Goal: Task Accomplishment & Management: Use online tool/utility

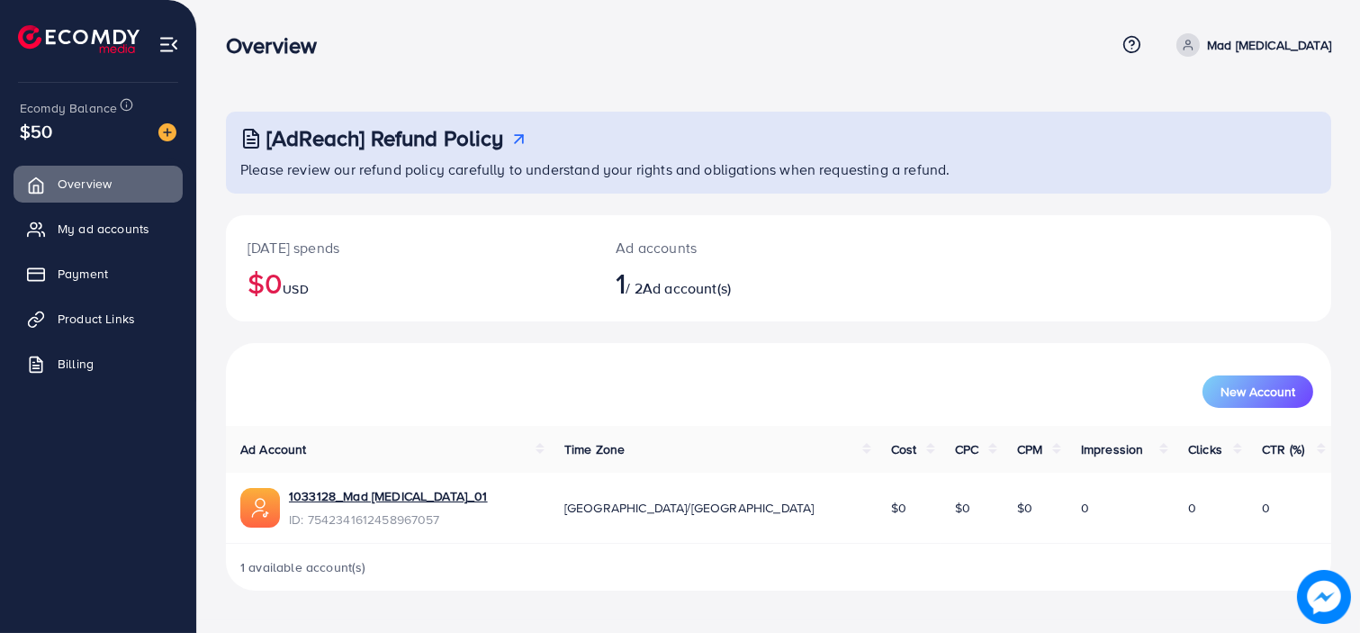
click at [375, 344] on div "New Account" at bounding box center [778, 384] width 1105 height 83
click at [847, 334] on div "[DATE] spends $0 USD Ad accounts 1 / 2 Ad account(s)" at bounding box center [778, 279] width 1105 height 128
click at [164, 38] on img at bounding box center [168, 44] width 21 height 21
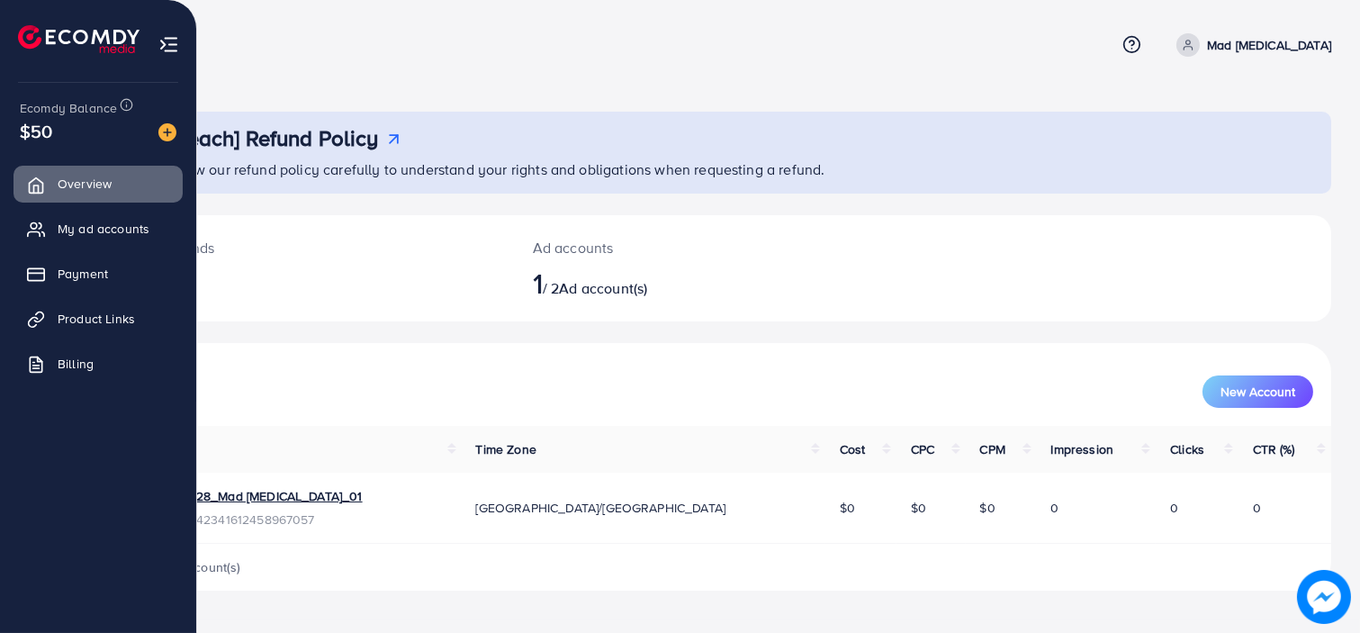
click at [165, 38] on img at bounding box center [168, 44] width 21 height 21
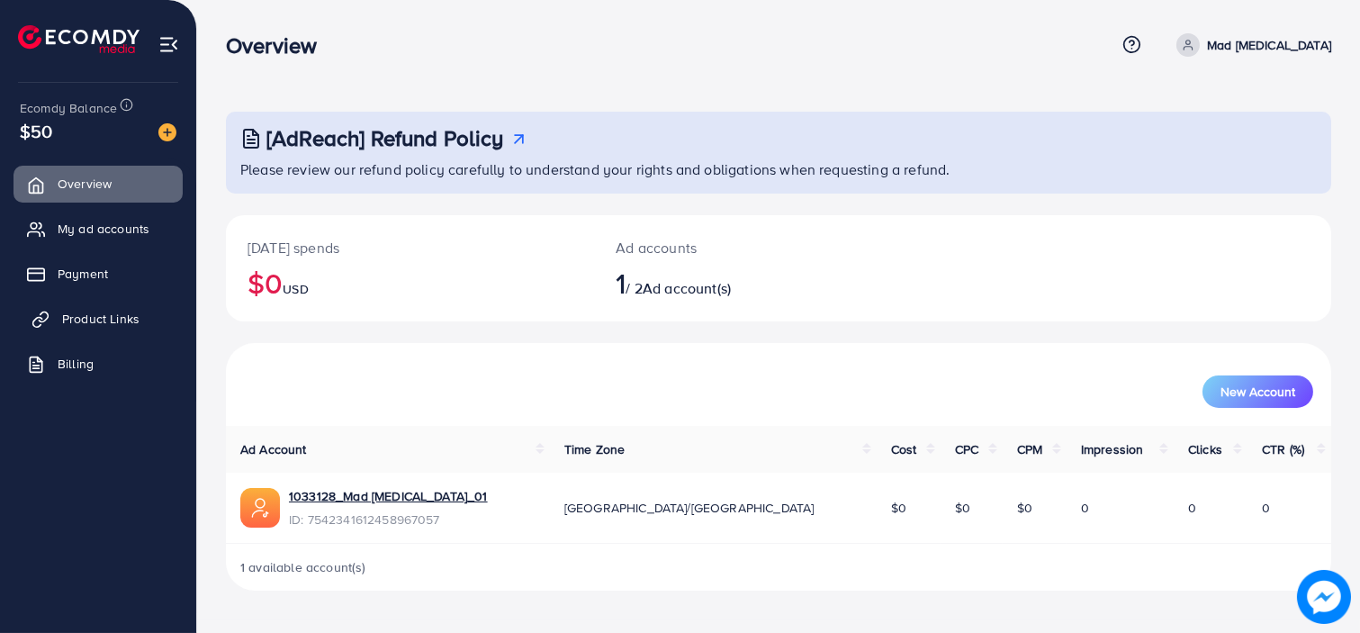
click at [124, 318] on span "Product Links" at bounding box center [100, 319] width 77 height 18
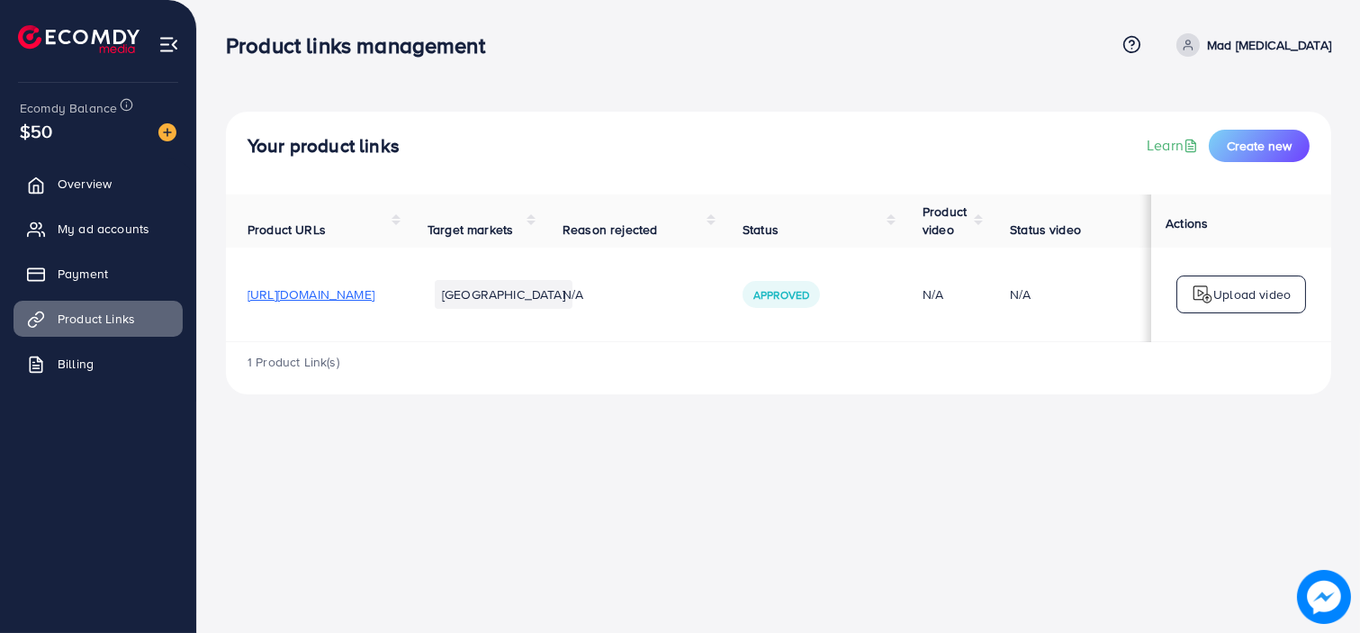
click at [1227, 289] on p "Upload video" at bounding box center [1251, 294] width 77 height 22
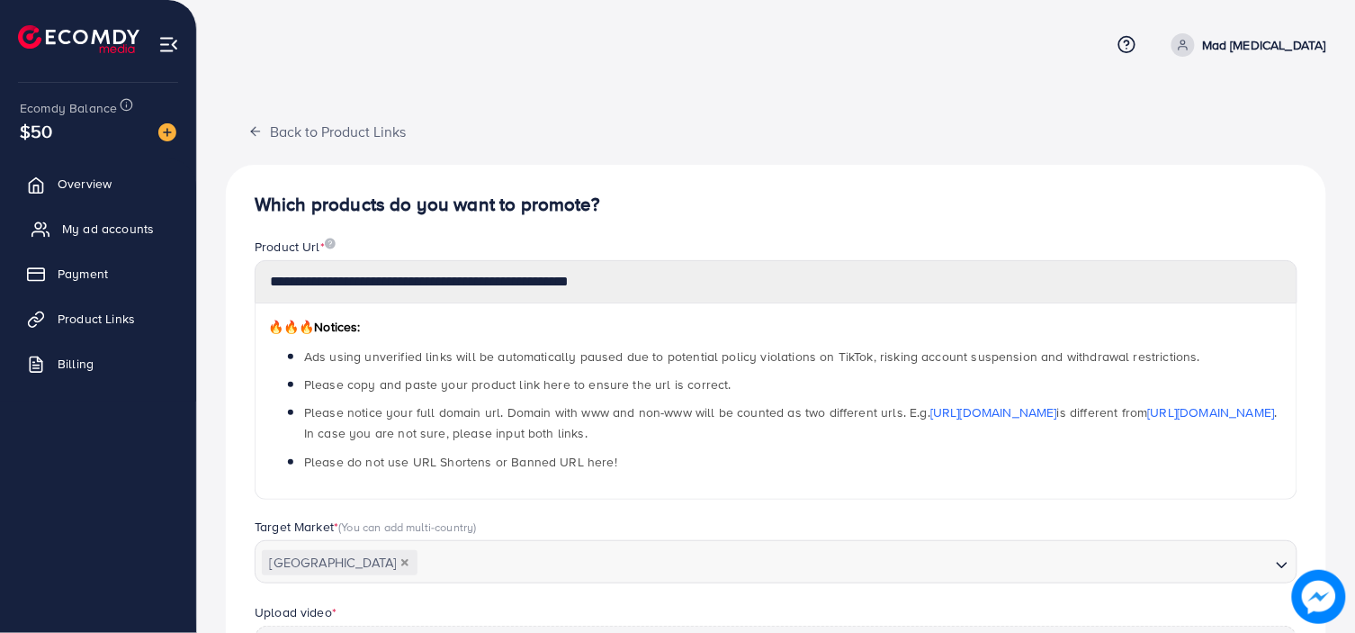
click at [137, 231] on span "My ad accounts" at bounding box center [108, 229] width 92 height 18
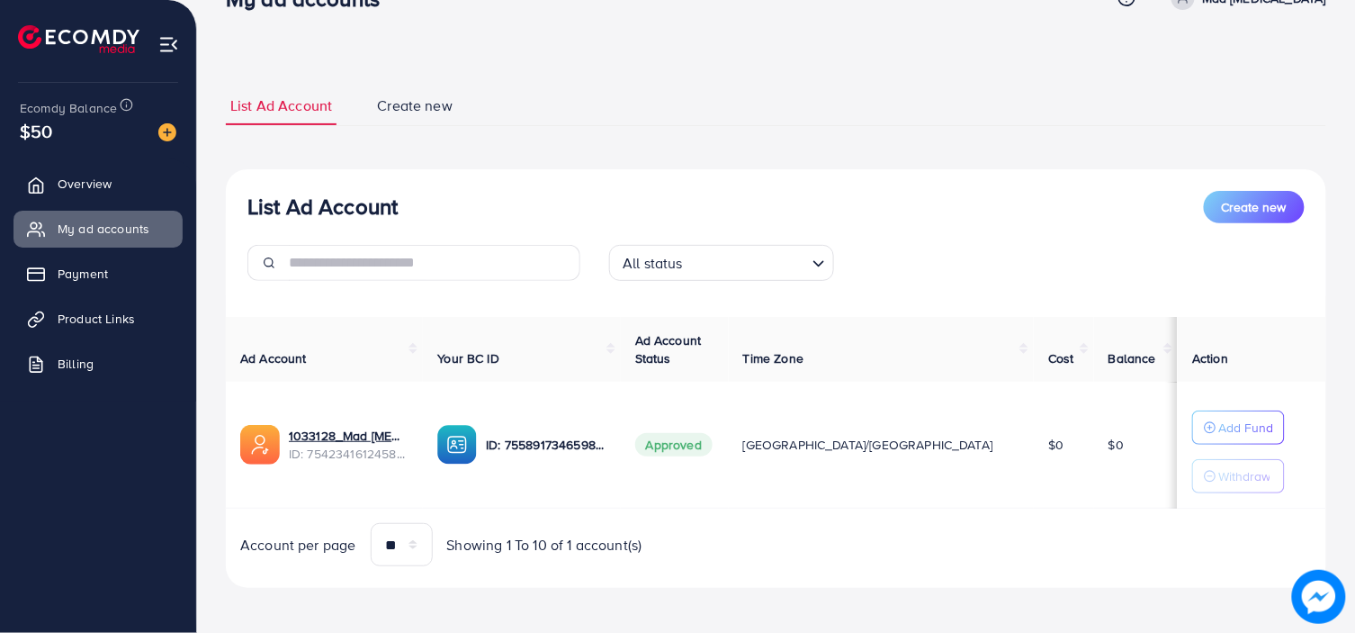
scroll to position [52, 0]
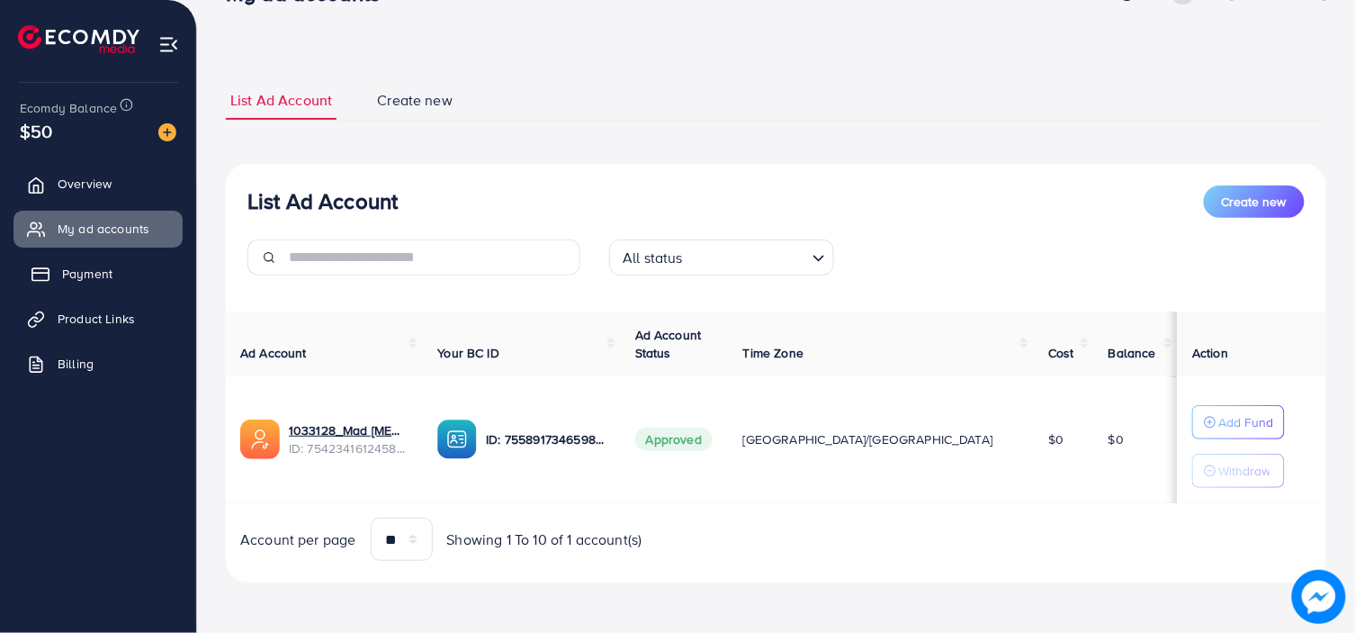
click at [102, 265] on span "Payment" at bounding box center [87, 274] width 50 height 18
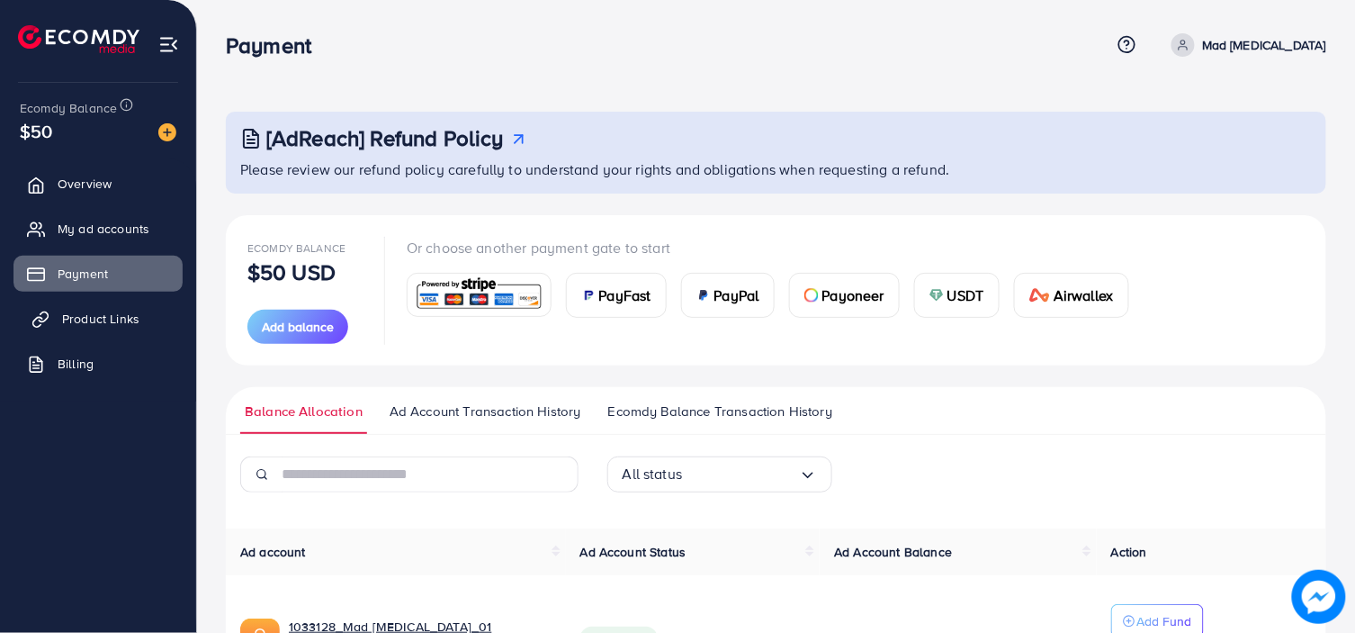
click at [96, 310] on span "Product Links" at bounding box center [100, 319] width 77 height 18
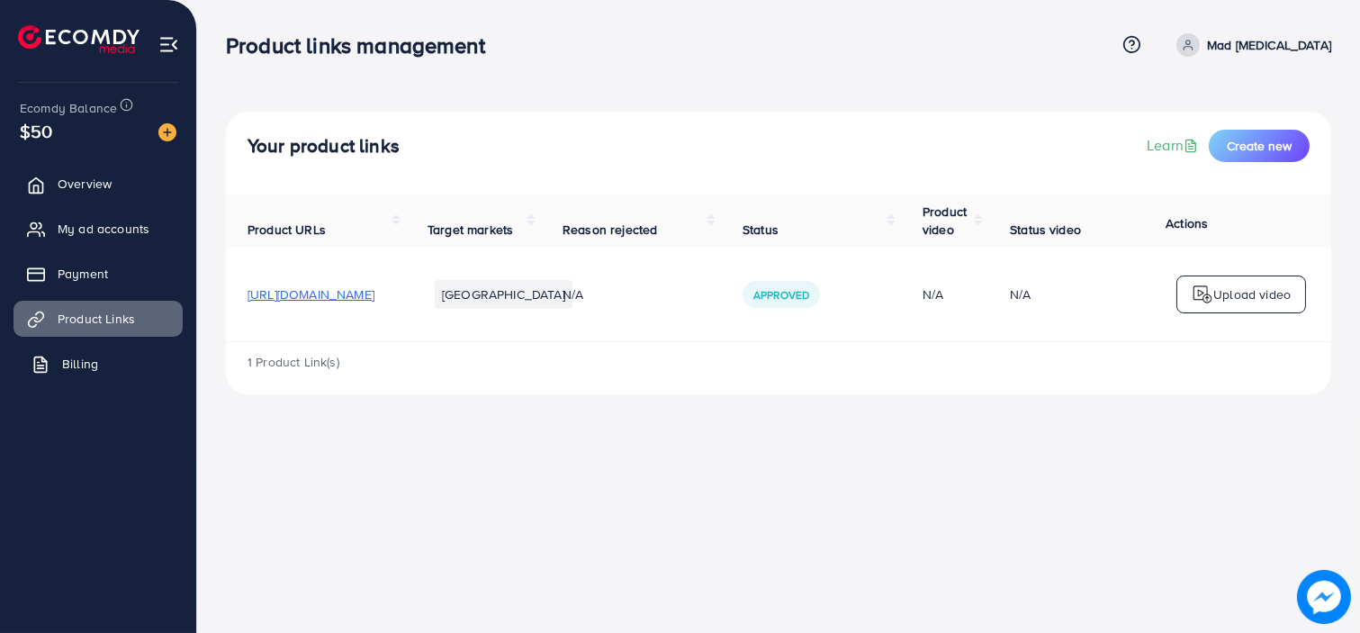
click at [86, 355] on span "Billing" at bounding box center [80, 364] width 36 height 18
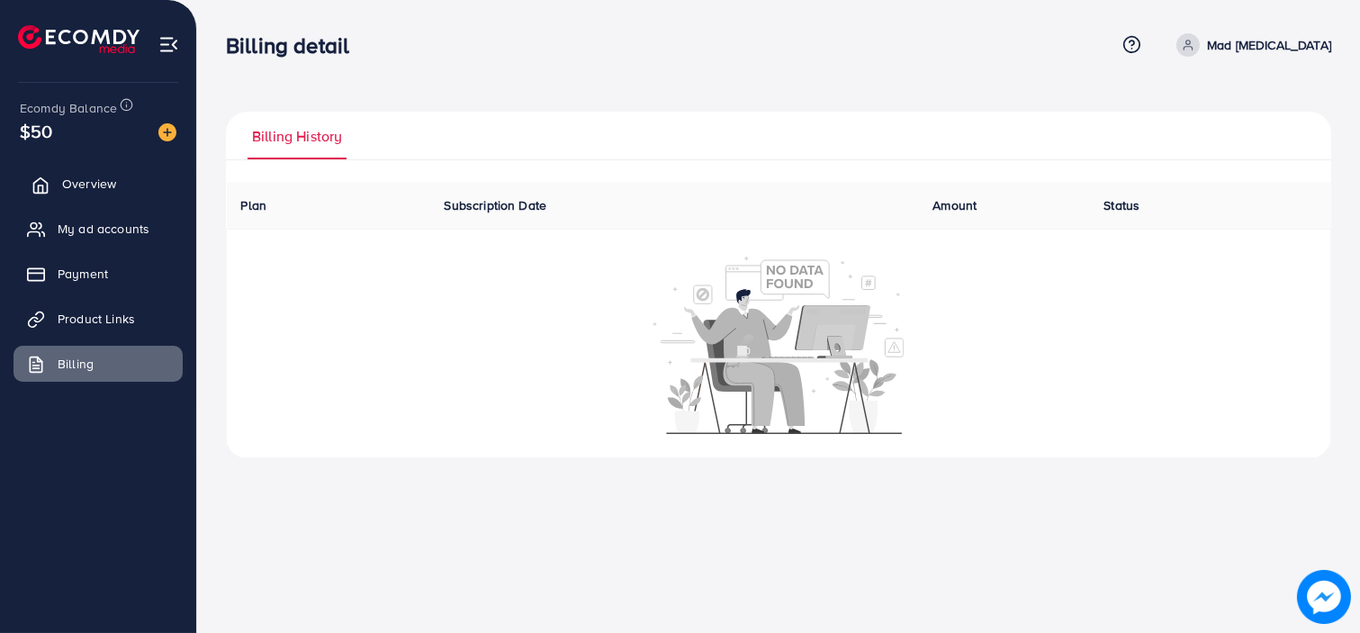
click at [114, 169] on link "Overview" at bounding box center [97, 184] width 169 height 36
